Goal: Task Accomplishment & Management: Manage account settings

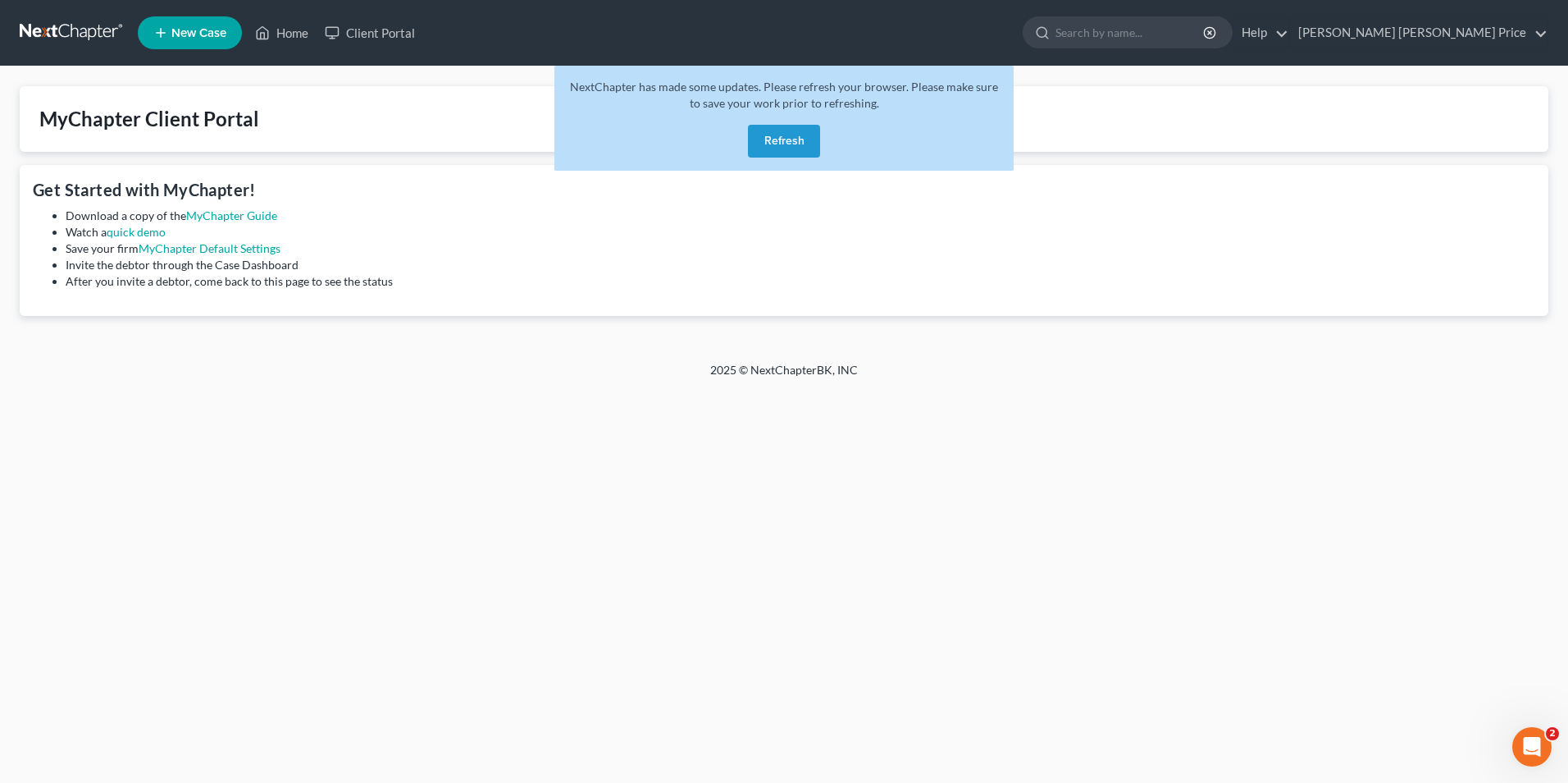
click at [778, 142] on button "Refresh" at bounding box center [784, 142] width 72 height 33
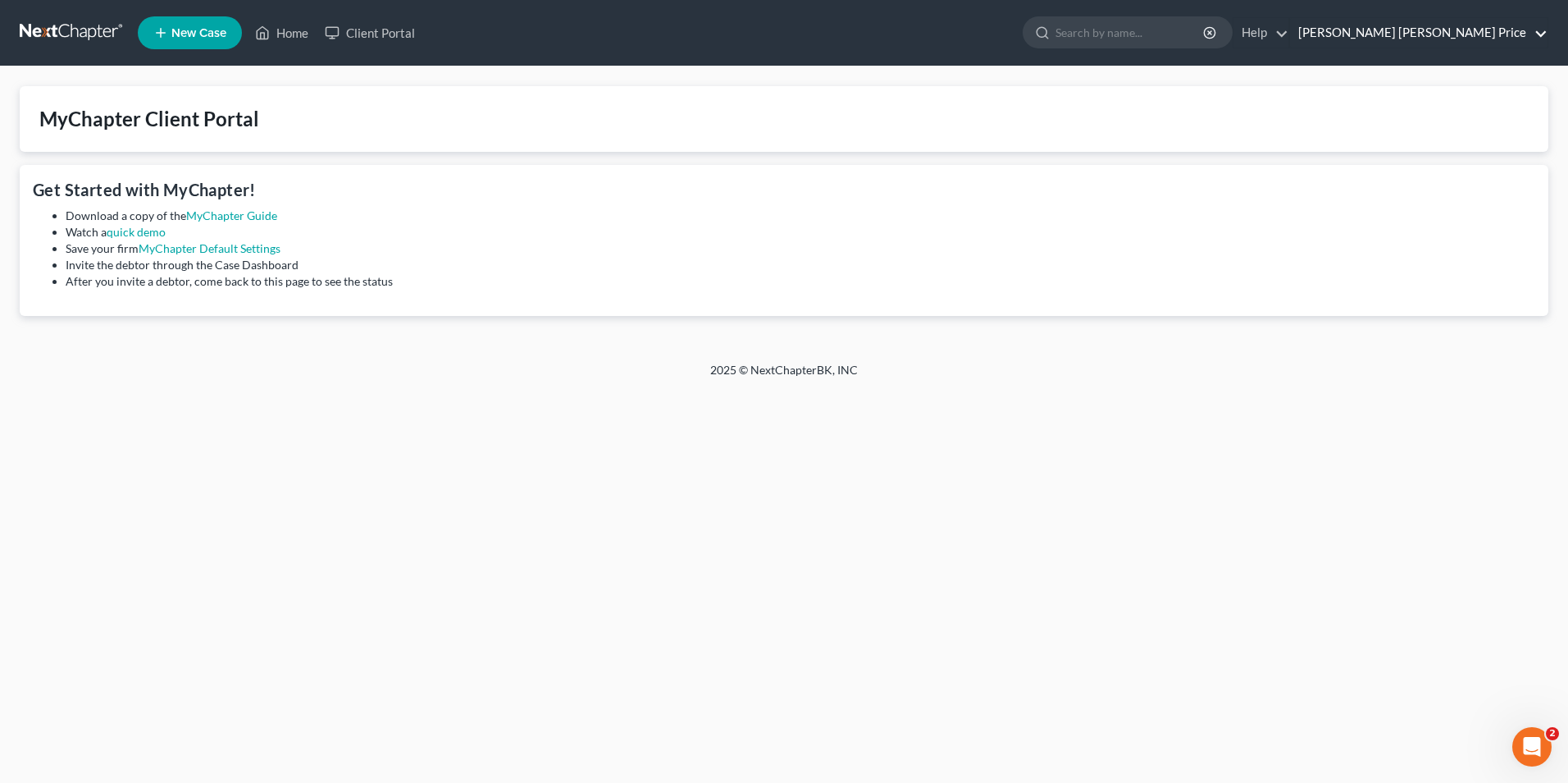
click at [1487, 21] on link "[PERSON_NAME] [PERSON_NAME] Price" at bounding box center [1419, 33] width 258 height 29
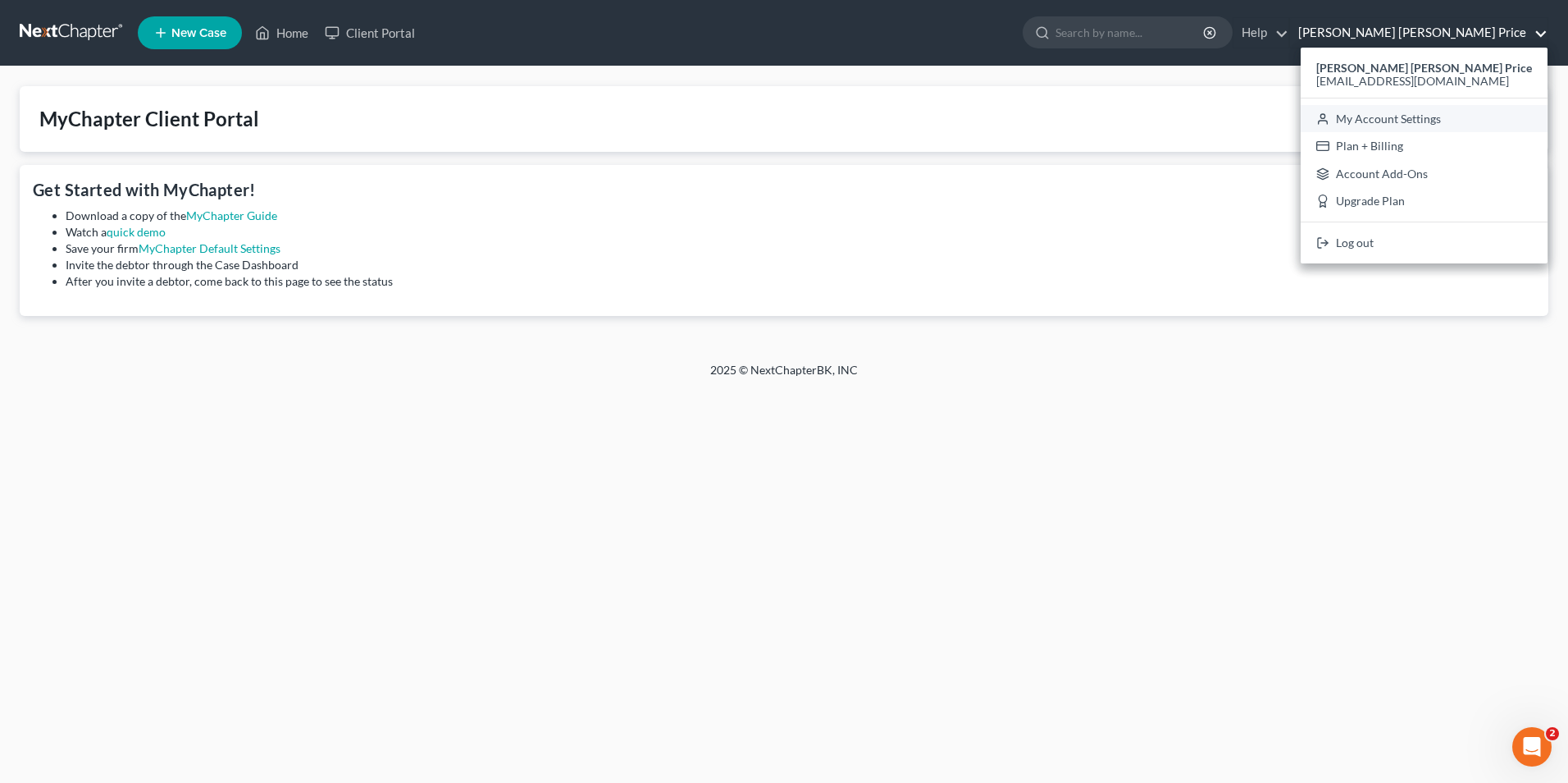
click at [1437, 121] on link "My Account Settings" at bounding box center [1424, 118] width 247 height 28
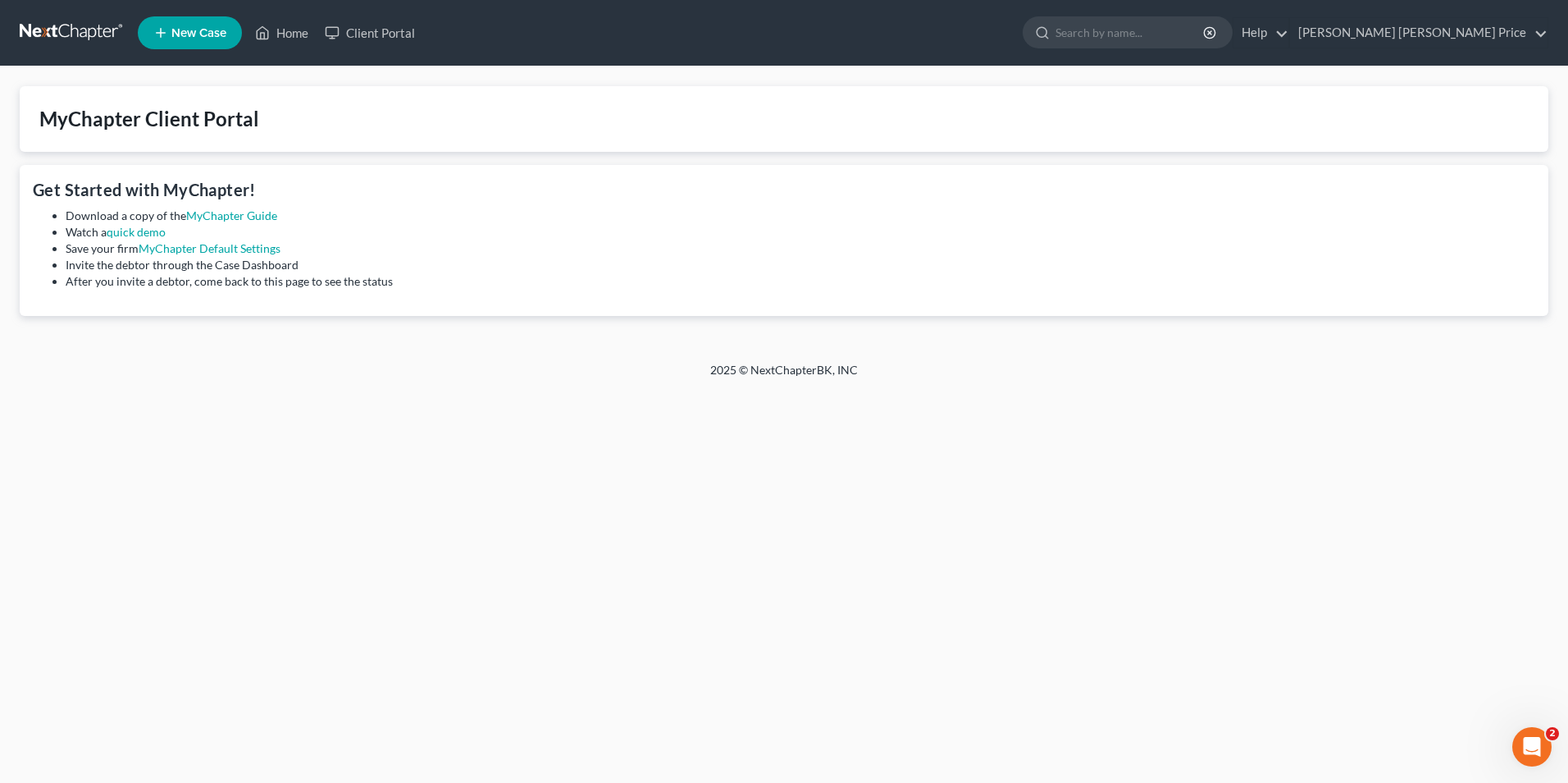
select select "1"
select select "24"
select select "0"
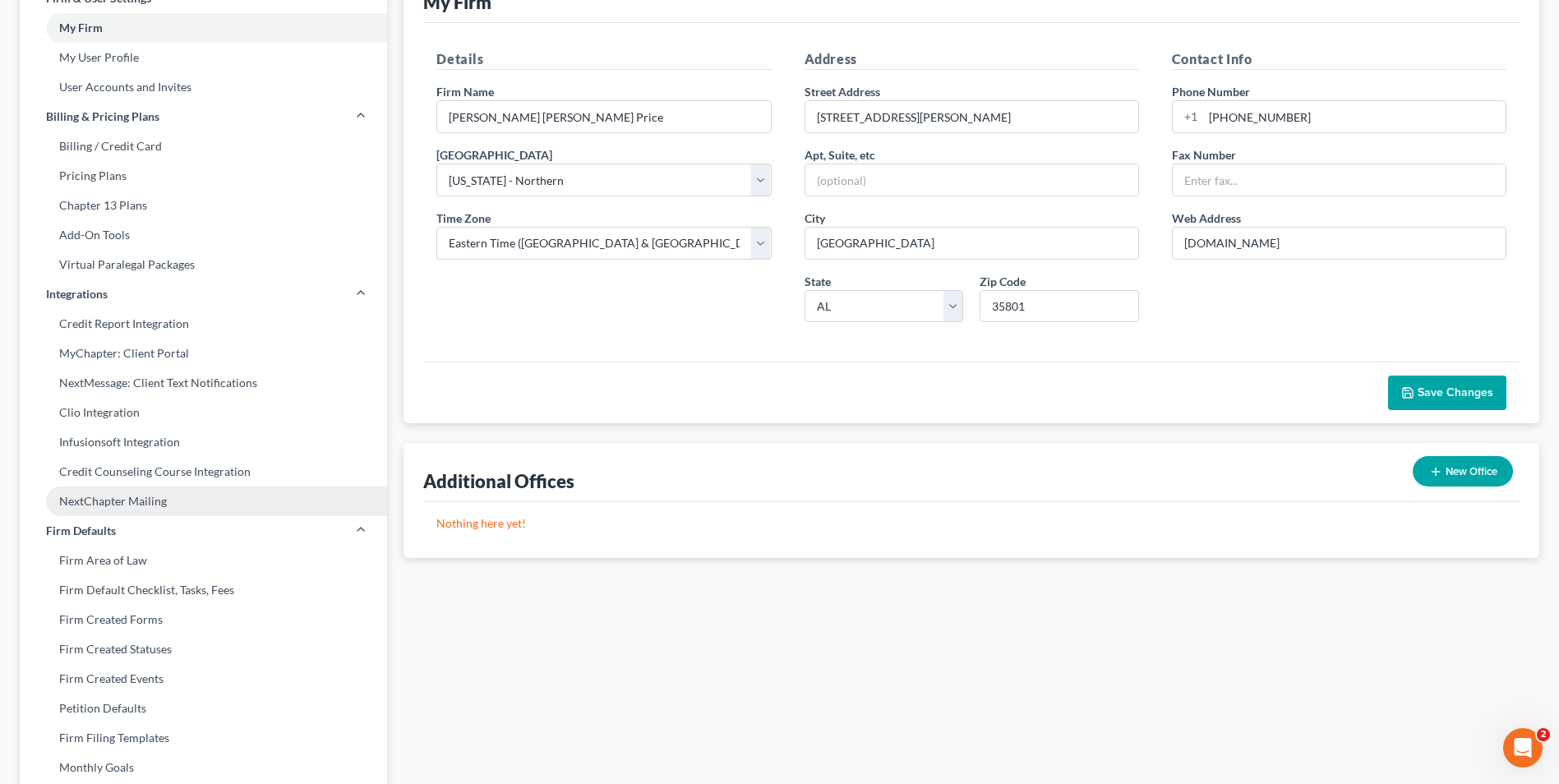
scroll to position [164, 0]
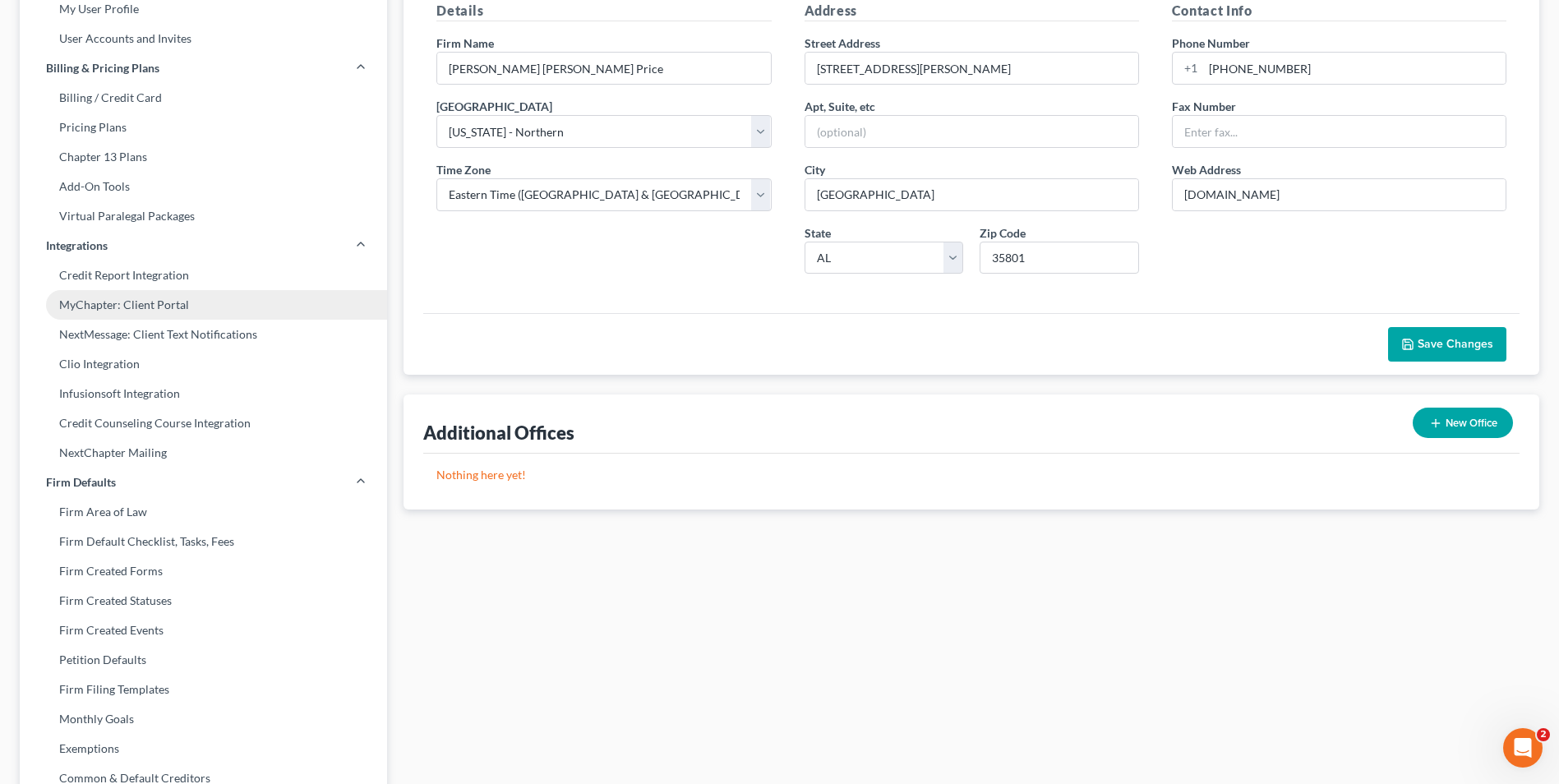
click at [149, 307] on link "MyChapter: Client Portal" at bounding box center [203, 305] width 367 height 29
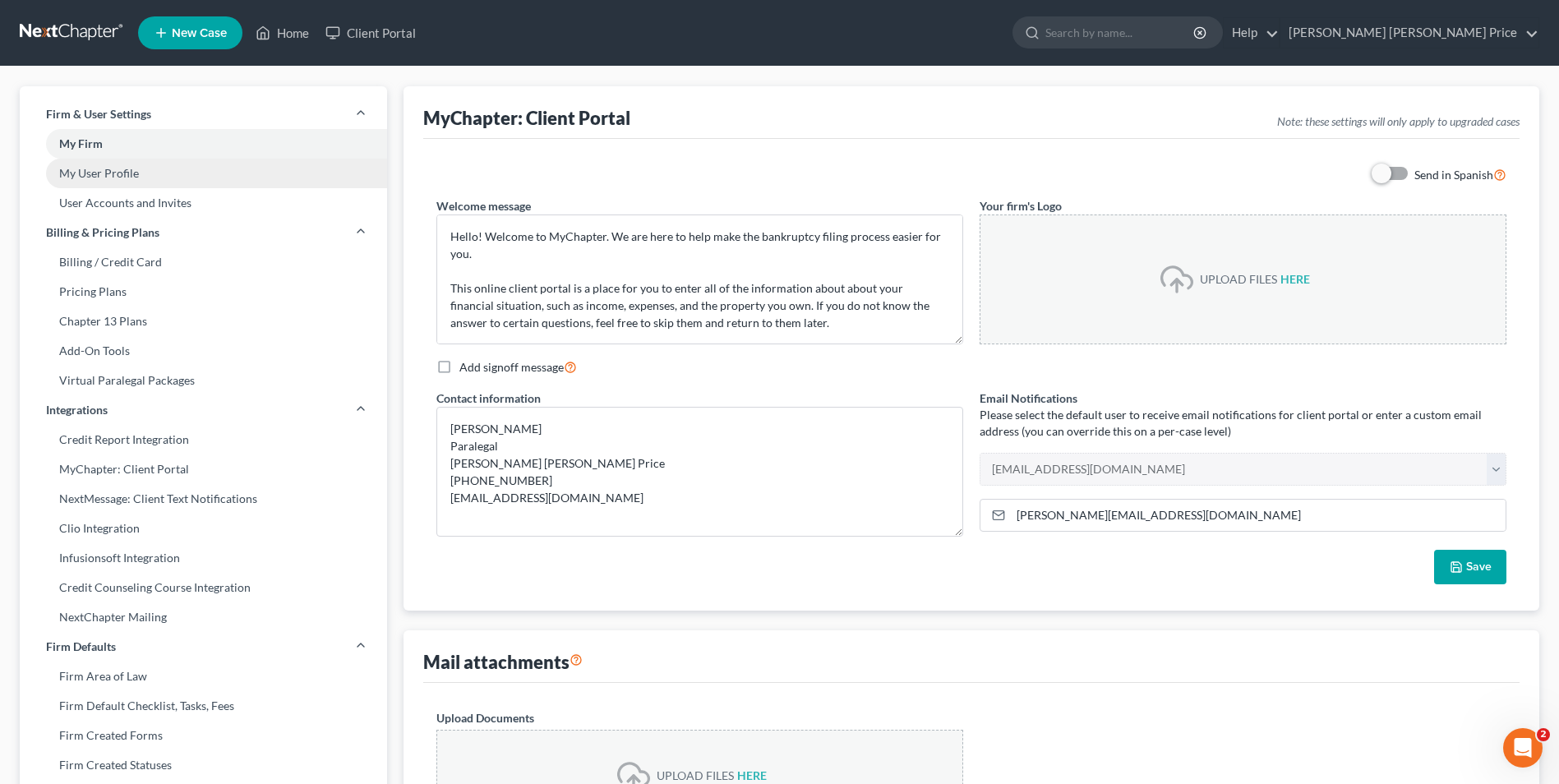
click at [71, 175] on link "My User Profile" at bounding box center [203, 173] width 367 height 29
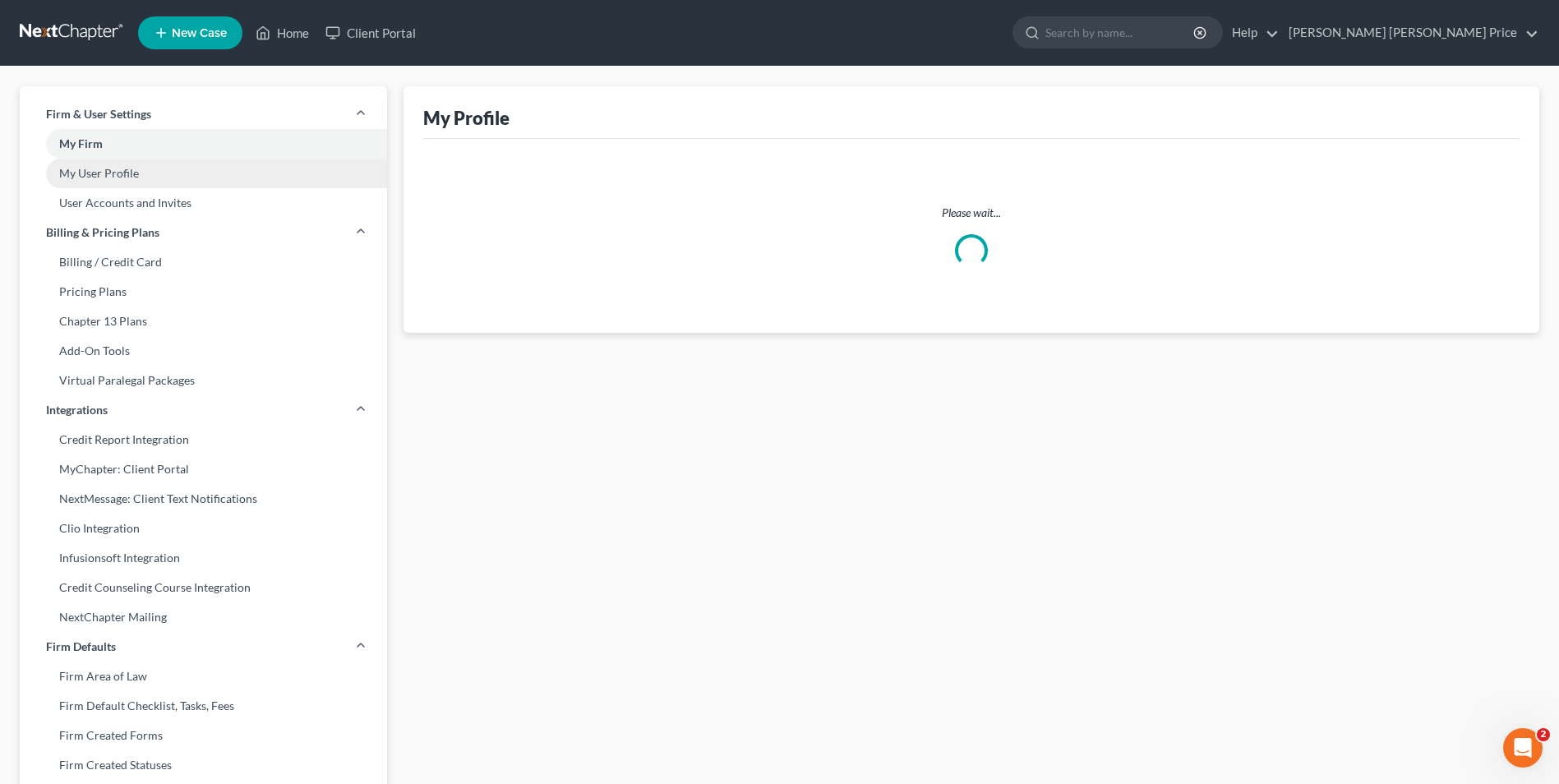
select select "0"
select select "paralegal"
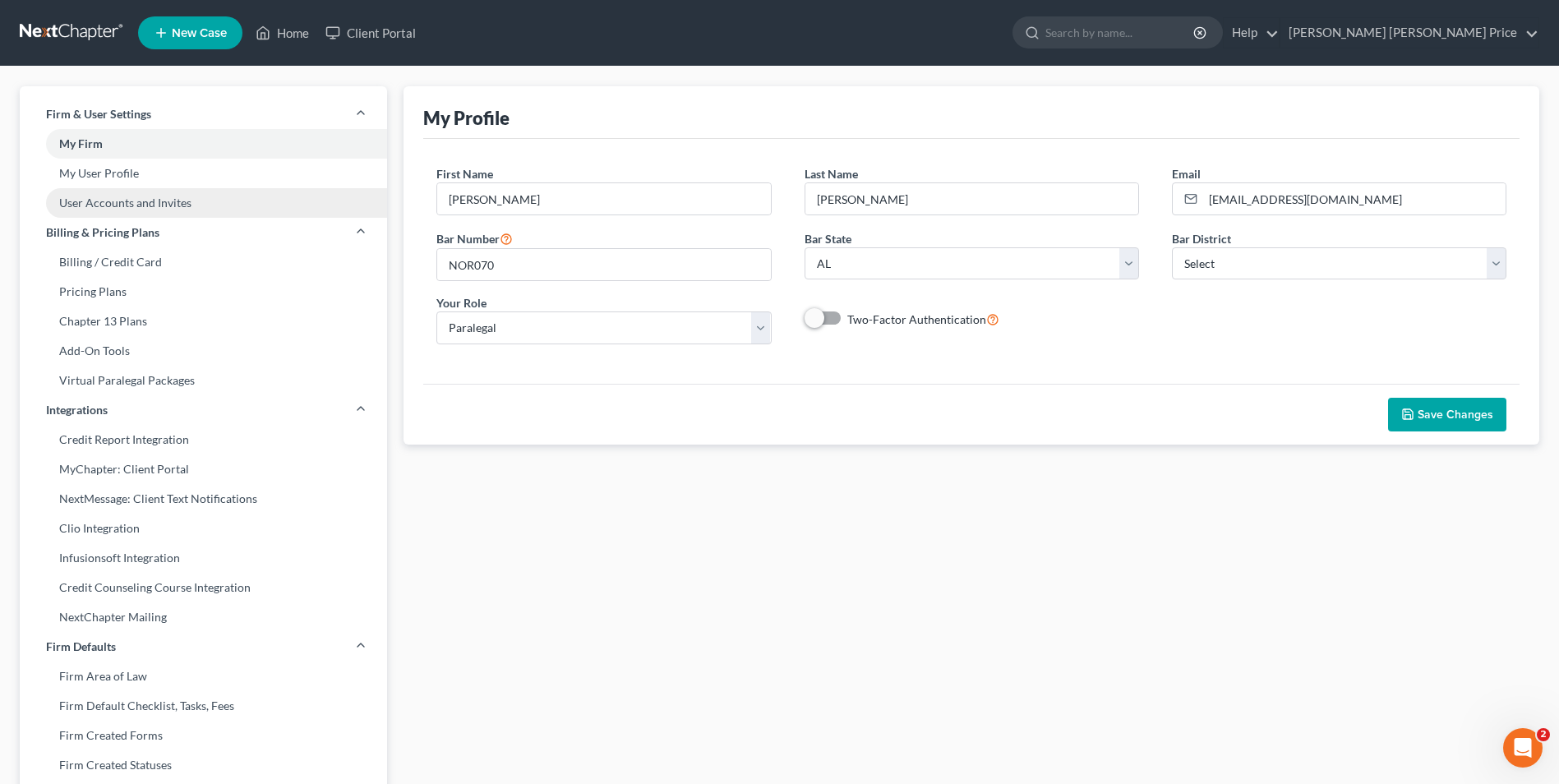
click at [84, 204] on link "User Accounts and Invites" at bounding box center [203, 203] width 367 height 29
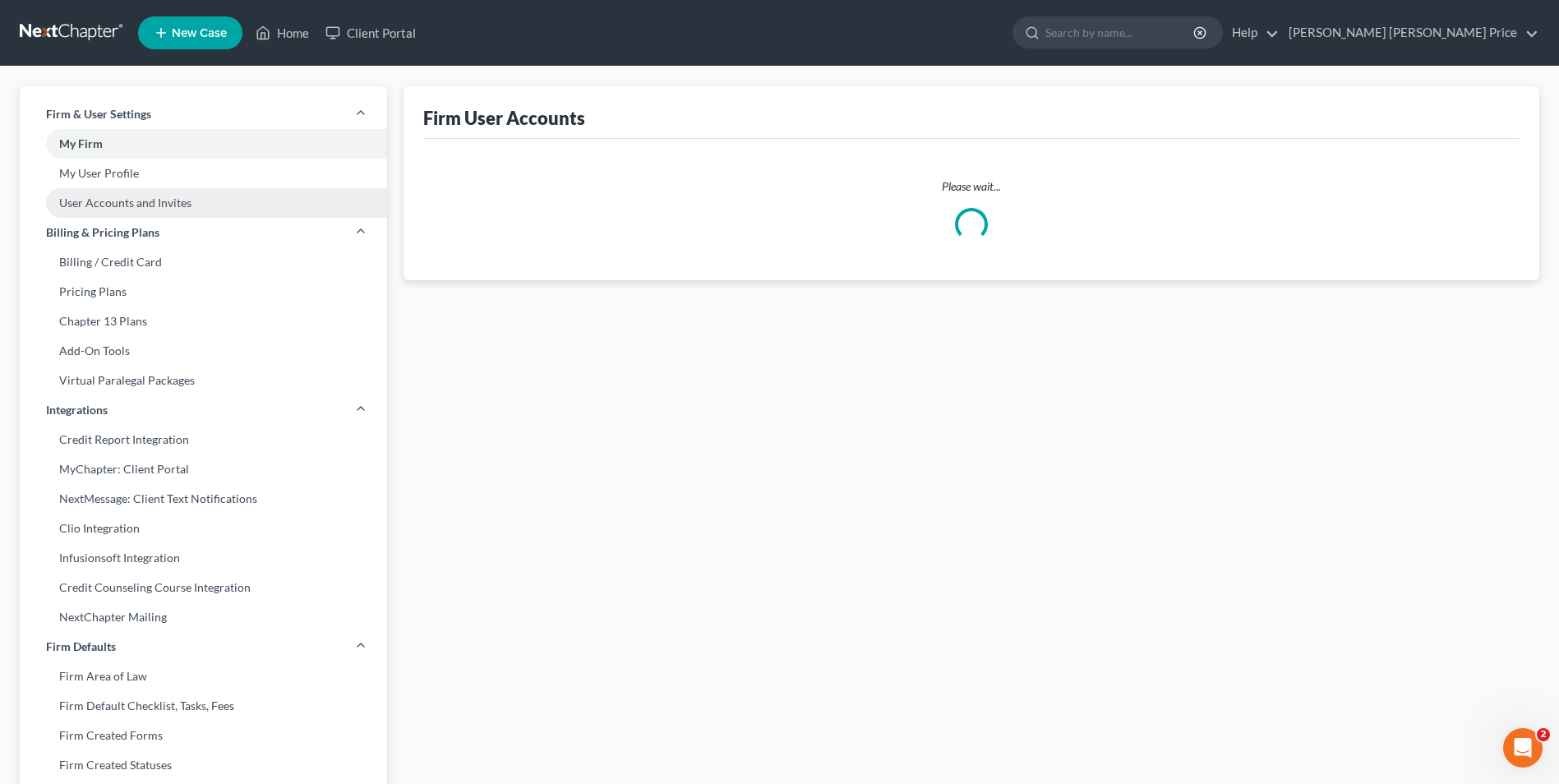
select select "1"
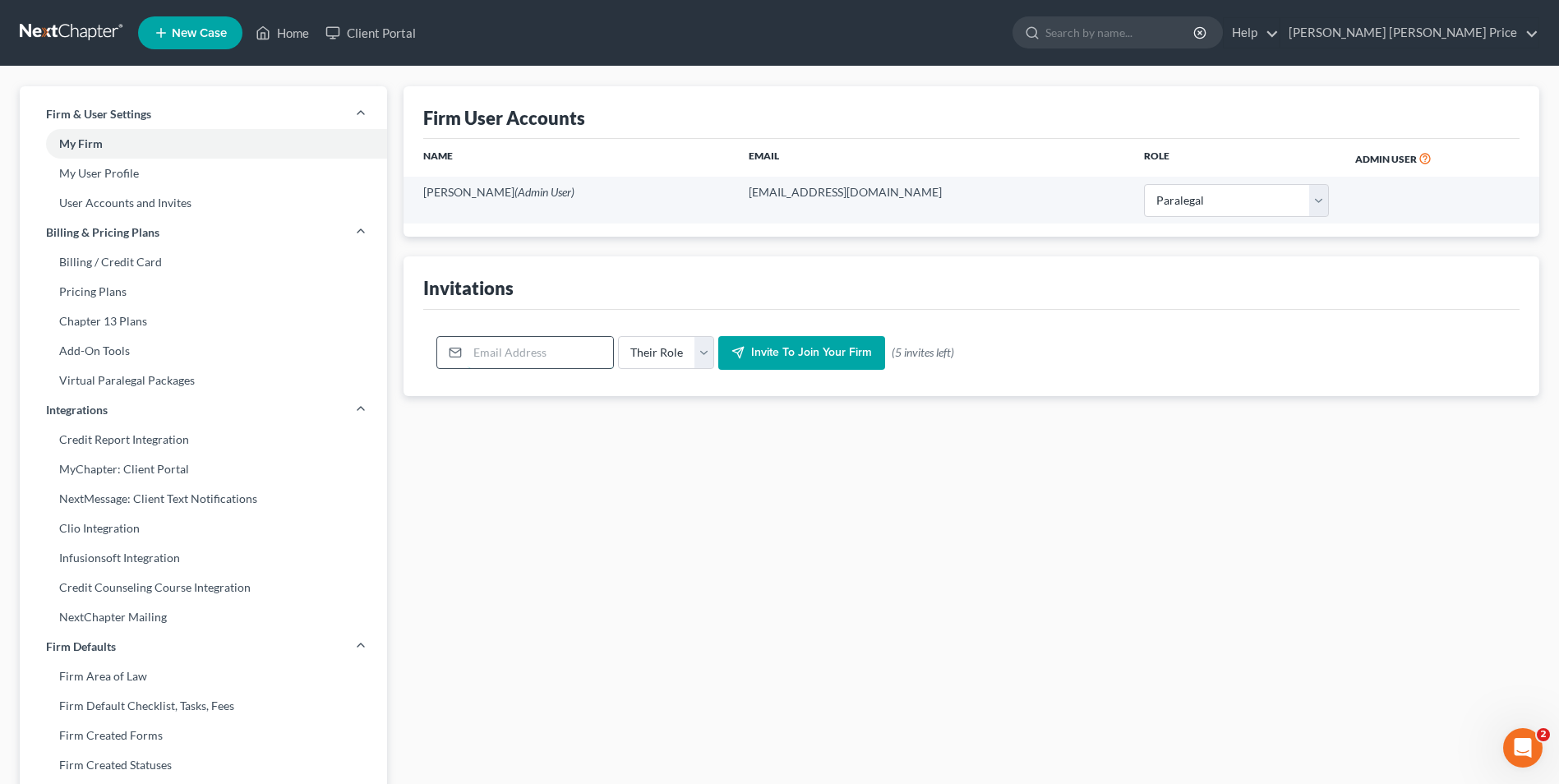
click at [486, 359] on input "email" at bounding box center [540, 353] width 146 height 31
type input "maleah@crumbleylaw.com"
click at [702, 349] on select "Their Role Attorney Paralegal Assistant" at bounding box center [666, 353] width 96 height 33
select select "attorney"
click at [618, 336] on select "Their Role Attorney Paralegal Assistant" at bounding box center [666, 353] width 96 height 33
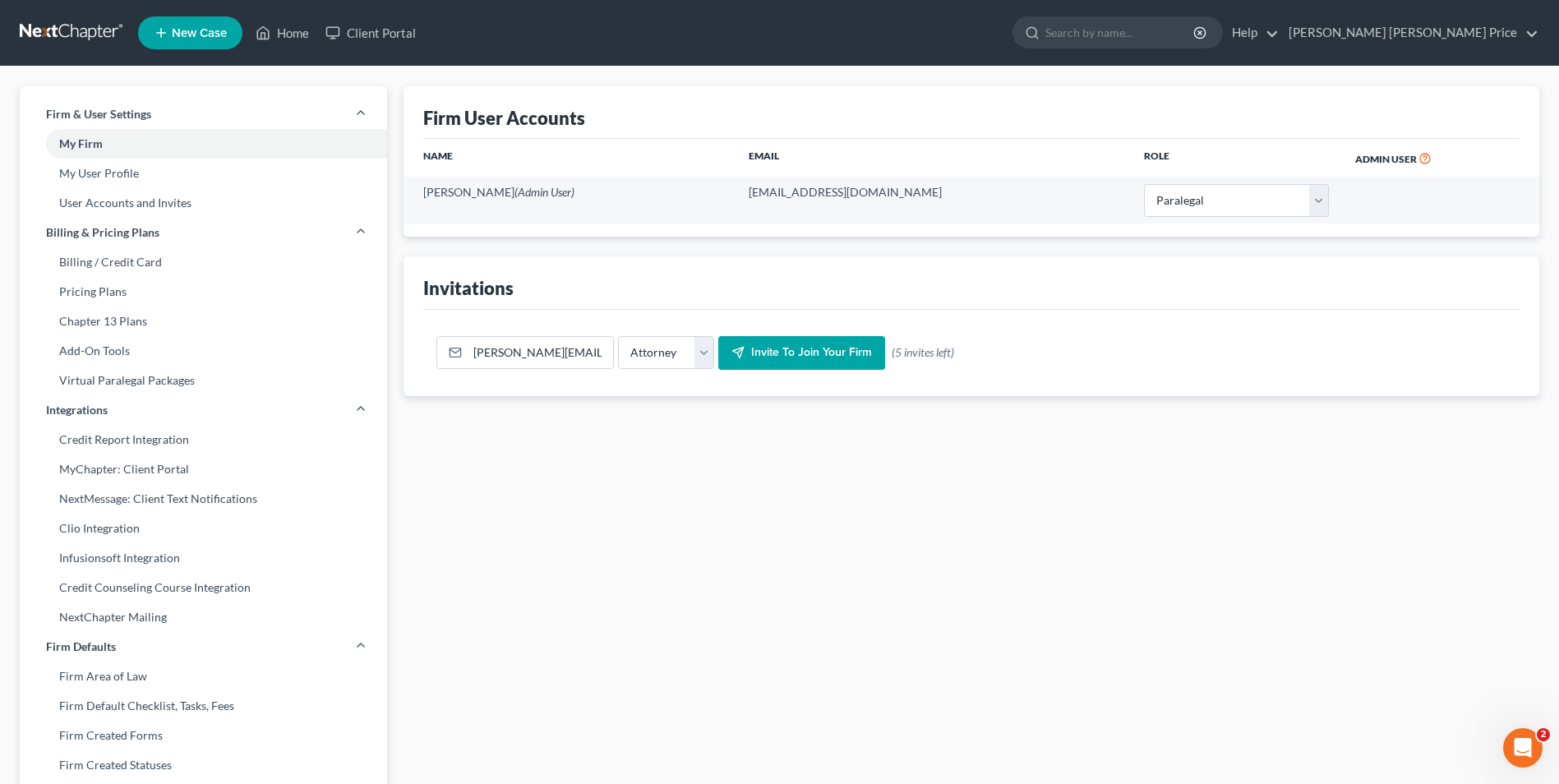
click at [821, 354] on span "Invite to join your firm" at bounding box center [812, 353] width 121 height 14
